Goal: Task Accomplishment & Management: Use online tool/utility

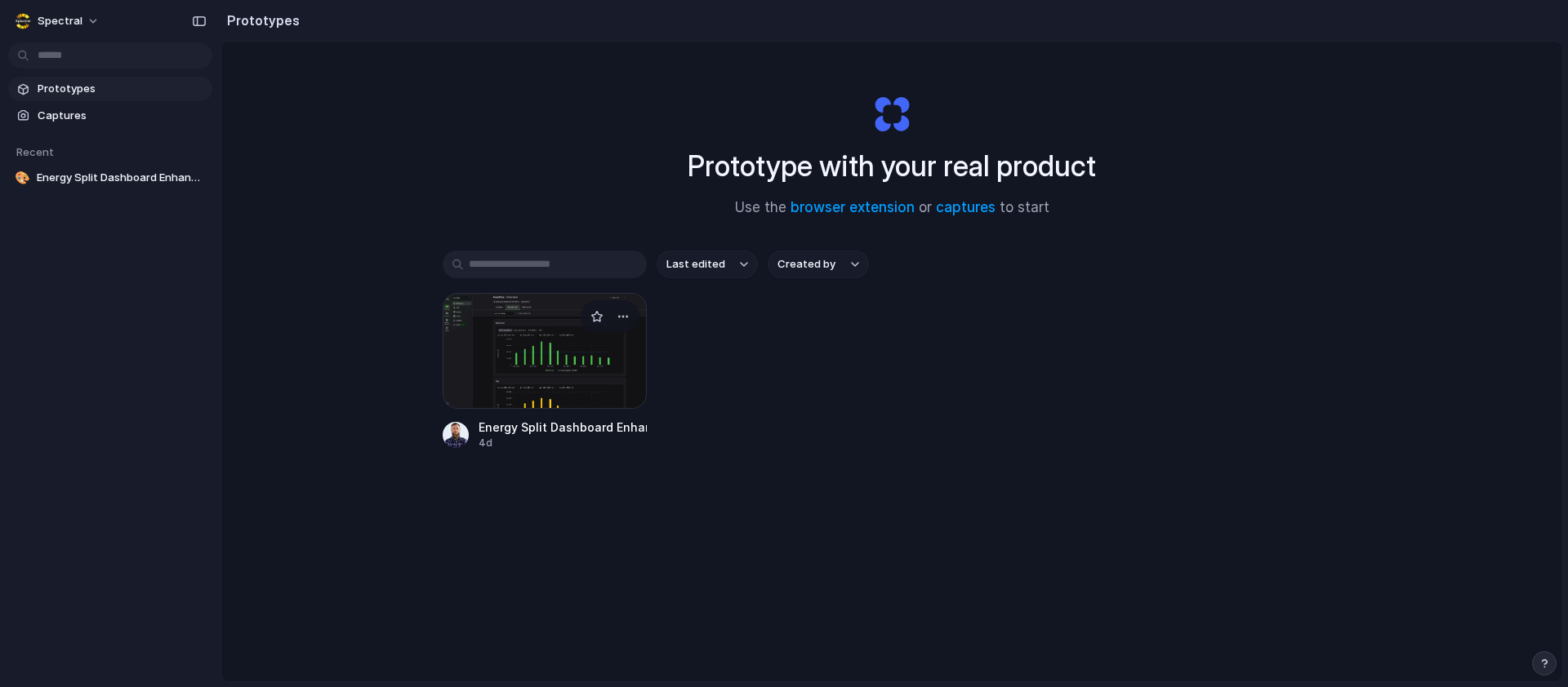
click at [630, 359] on div at bounding box center [545, 351] width 204 height 116
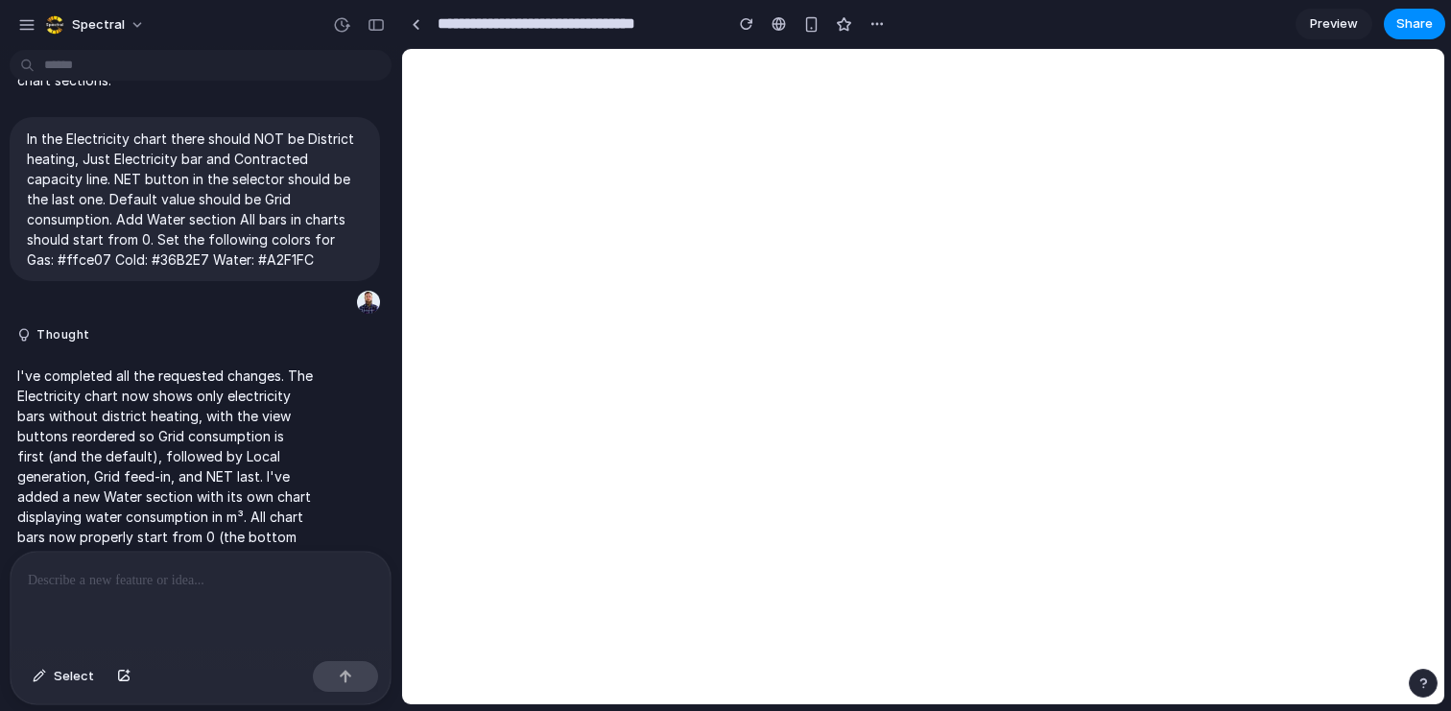
scroll to position [950, 0]
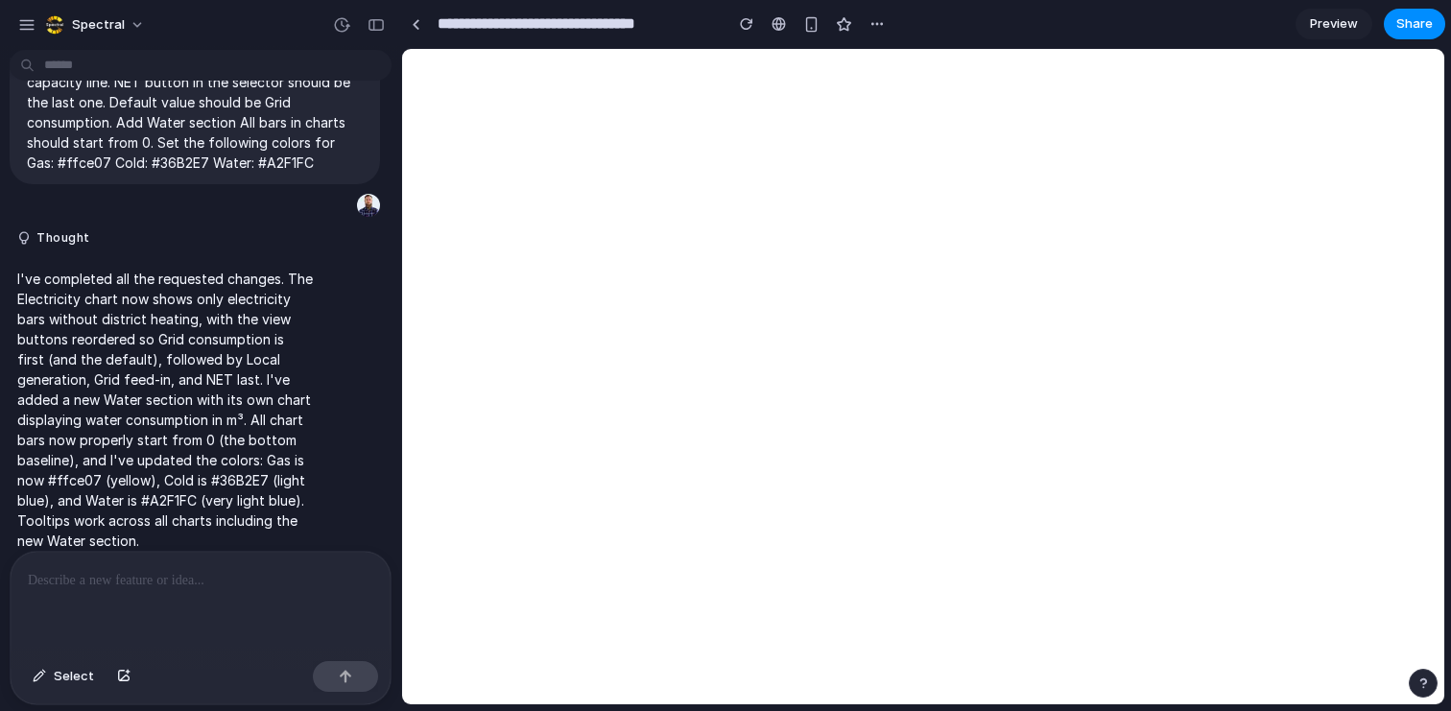
click at [1347, 18] on span "Preview" at bounding box center [1334, 23] width 48 height 19
